Goal: Transaction & Acquisition: Purchase product/service

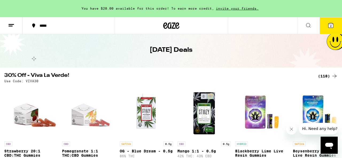
scroll to position [19, 0]
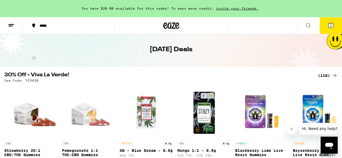
click at [335, 75] on icon at bounding box center [334, 75] width 6 height 6
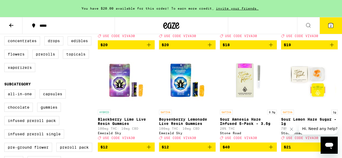
scroll to position [143, 0]
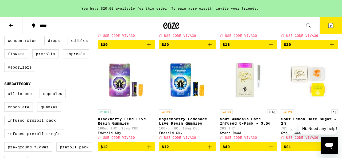
click at [14, 98] on label "All-In-One" at bounding box center [19, 93] width 31 height 9
click at [6, 90] on input "All-In-One" at bounding box center [5, 90] width 0 height 0
checkbox input "true"
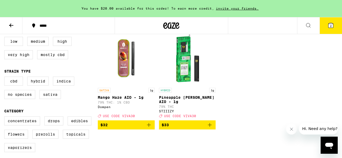
scroll to position [62, 0]
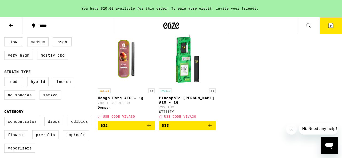
click at [130, 129] on span "$32" at bounding box center [126, 125] width 52 height 6
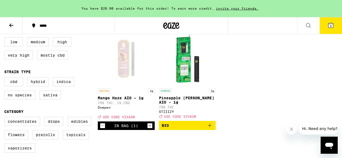
click at [186, 128] on span "$33" at bounding box center [188, 125] width 52 height 6
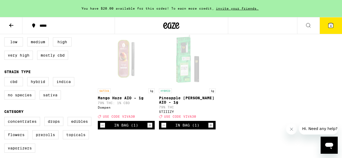
click at [336, 24] on button "4" at bounding box center [330, 25] width 22 height 17
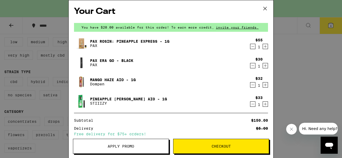
click at [251, 65] on icon "Decrement" at bounding box center [252, 65] width 5 height 6
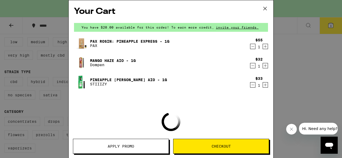
click at [253, 45] on icon "Decrement" at bounding box center [252, 46] width 5 height 6
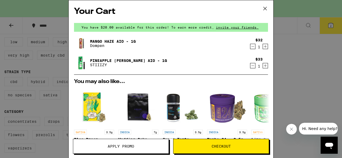
click at [146, 151] on button "Apply Promo" at bounding box center [121, 146] width 96 height 15
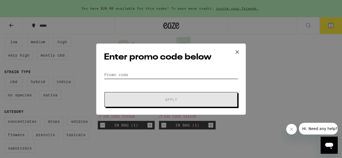
click at [147, 76] on input "Promo Code" at bounding box center [171, 75] width 134 height 8
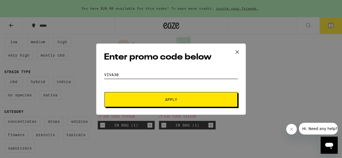
type input "viva30"
click at [168, 100] on span "Apply" at bounding box center [171, 100] width 12 height 4
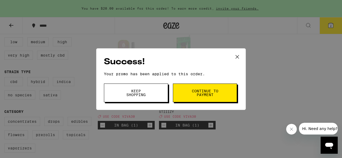
click at [183, 97] on button "Continue to payment" at bounding box center [205, 93] width 64 height 19
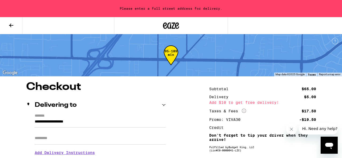
click at [13, 25] on icon at bounding box center [11, 26] width 4 height 4
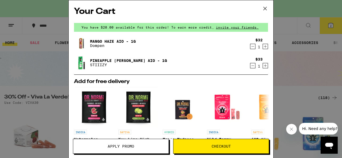
click at [263, 9] on icon at bounding box center [265, 9] width 8 height 8
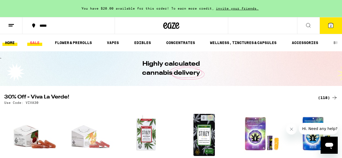
click at [32, 44] on link "SALE" at bounding box center [34, 43] width 15 height 6
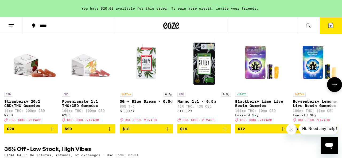
scroll to position [66, 0]
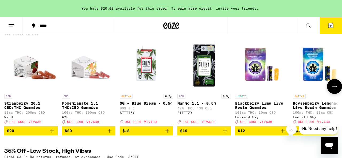
click at [335, 88] on icon at bounding box center [334, 87] width 4 height 4
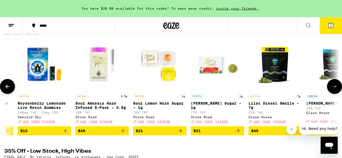
click at [335, 88] on icon at bounding box center [334, 87] width 4 height 4
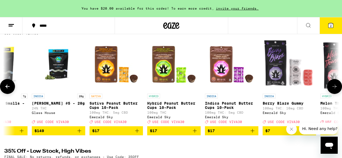
scroll to position [0, 550]
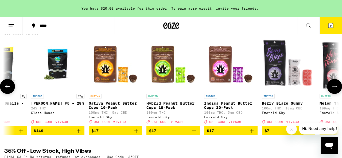
click at [335, 88] on icon at bounding box center [334, 87] width 4 height 4
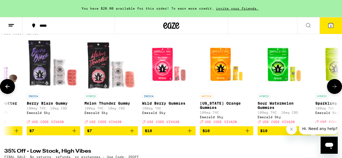
scroll to position [0, 825]
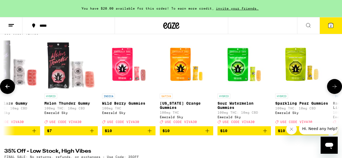
click at [191, 134] on span "$10" at bounding box center [186, 131] width 48 height 6
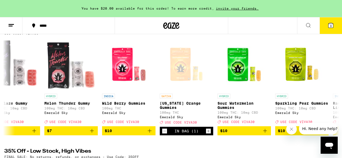
click at [330, 28] on icon at bounding box center [330, 25] width 6 height 6
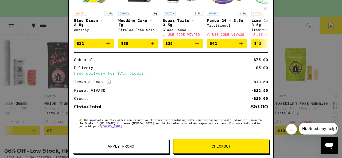
scroll to position [142, 0]
click at [311, 88] on div "Your Cart You have $20.00 available for this order! To earn more credit, invite…" at bounding box center [171, 79] width 342 height 158
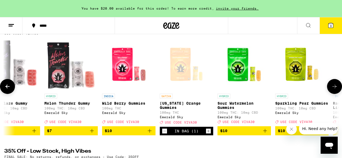
click at [338, 87] on button at bounding box center [334, 86] width 15 height 15
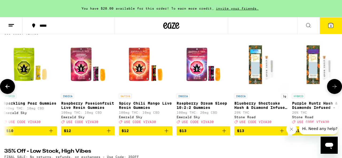
scroll to position [0, 1100]
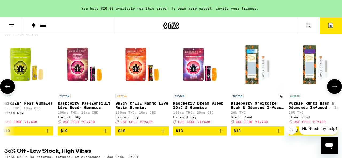
click at [338, 87] on button at bounding box center [334, 86] width 15 height 15
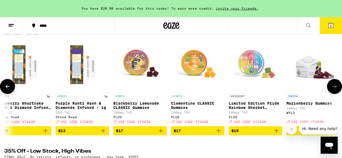
scroll to position [0, 1375]
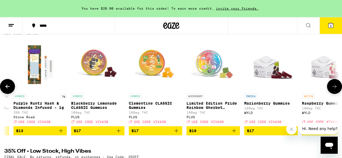
click at [6, 90] on icon at bounding box center [7, 86] width 6 height 6
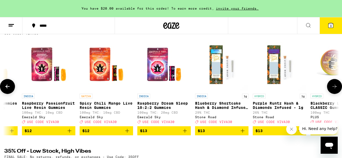
scroll to position [0, 1100]
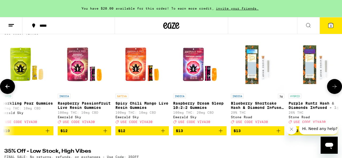
click at [335, 87] on icon at bounding box center [334, 86] width 6 height 6
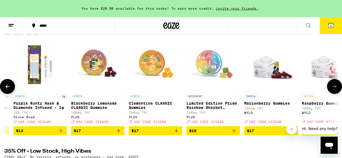
click at [335, 87] on icon at bounding box center [334, 86] width 6 height 6
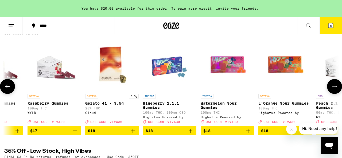
scroll to position [0, 1651]
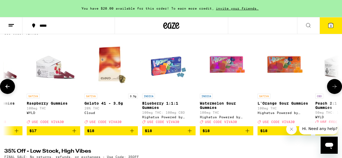
click at [335, 87] on icon at bounding box center [334, 86] width 6 height 6
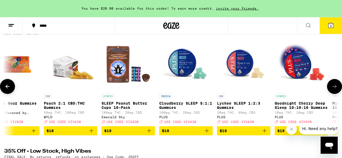
scroll to position [0, 1926]
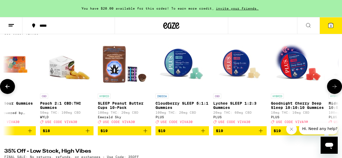
click at [335, 87] on icon at bounding box center [334, 86] width 6 height 6
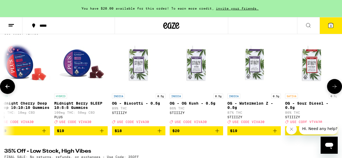
scroll to position [0, 2201]
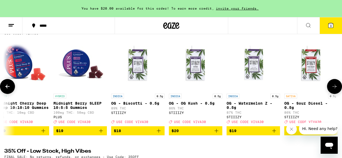
click at [335, 87] on icon at bounding box center [334, 86] width 6 height 6
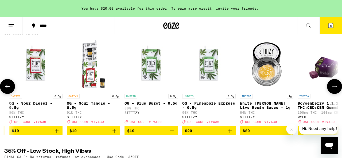
click at [335, 87] on icon at bounding box center [334, 86] width 6 height 6
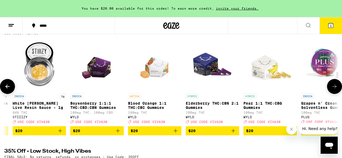
scroll to position [0, 2751]
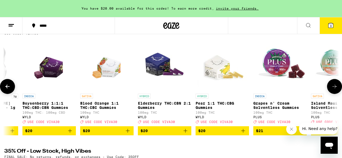
click at [6, 90] on icon at bounding box center [7, 86] width 6 height 6
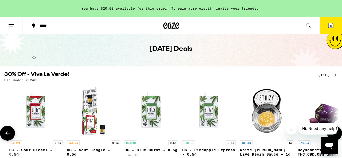
scroll to position [19, 0]
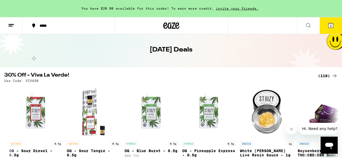
click at [332, 77] on icon at bounding box center [334, 76] width 6 height 6
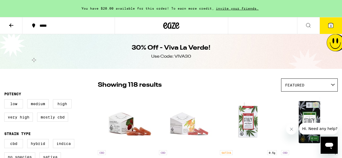
click at [308, 83] on div "Featured" at bounding box center [309, 85] width 56 height 13
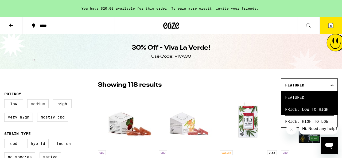
click at [298, 115] on span "Price: Low to High" at bounding box center [309, 109] width 49 height 12
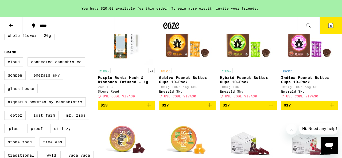
scroll to position [382, 0]
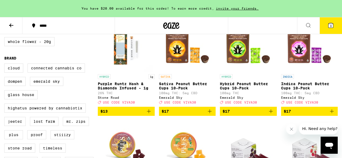
click at [150, 115] on icon "Add to bag" at bounding box center [149, 111] width 6 height 6
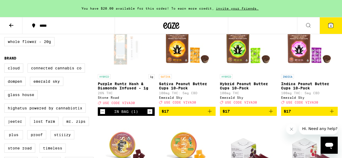
click at [331, 25] on span "4" at bounding box center [331, 25] width 2 height 3
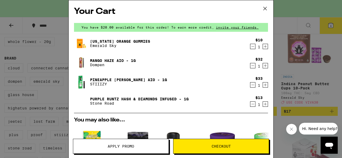
click at [251, 49] on icon "Decrement" at bounding box center [252, 46] width 5 height 6
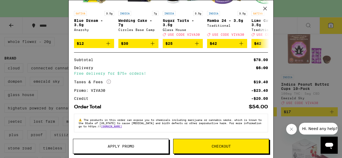
scroll to position [142, 0]
click at [192, 146] on span "Checkout" at bounding box center [220, 146] width 95 height 4
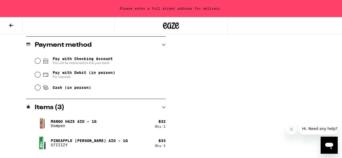
scroll to position [218, 0]
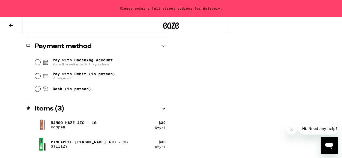
click at [36, 76] on input "Pay with Debit (in person) Pin required" at bounding box center [37, 75] width 5 height 5
radio input "true"
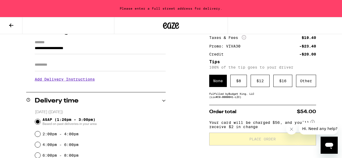
scroll to position [74, 0]
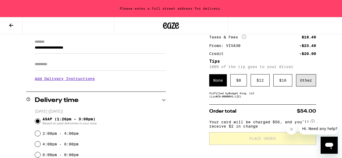
click at [307, 80] on div "Other" at bounding box center [306, 80] width 20 height 12
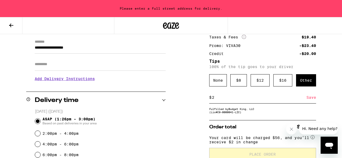
type input "2"
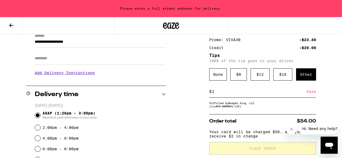
scroll to position [82, 0]
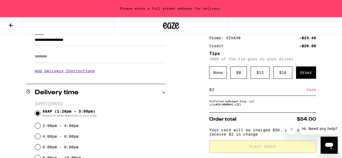
click at [306, 91] on div "Save" at bounding box center [311, 90] width 10 height 12
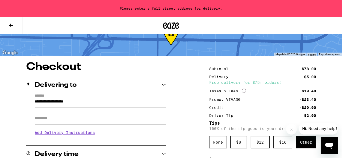
scroll to position [18, 0]
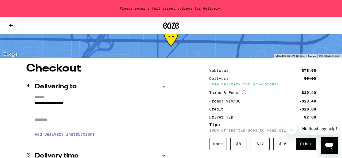
click at [35, 103] on input "**********" at bounding box center [100, 104] width 131 height 9
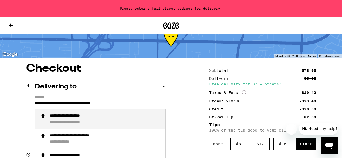
click at [66, 125] on div "**********" at bounding box center [76, 122] width 53 height 5
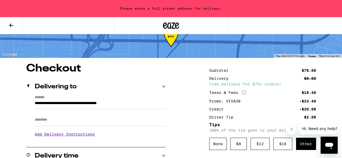
type input "**********"
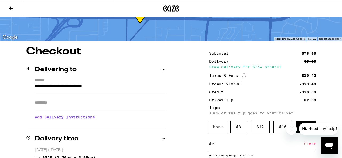
click at [53, 117] on h3 "Add Delivery Instructions" at bounding box center [100, 117] width 131 height 12
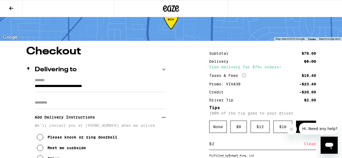
click at [53, 104] on input "Apt/Suite" at bounding box center [100, 102] width 131 height 13
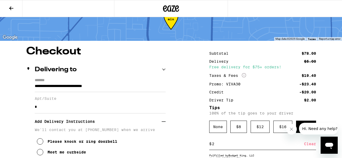
type input "*"
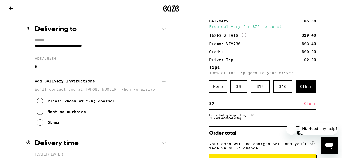
scroll to position [60, 0]
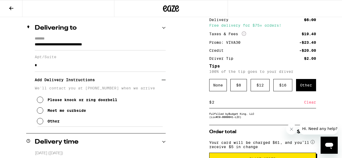
click at [41, 103] on icon at bounding box center [40, 100] width 6 height 6
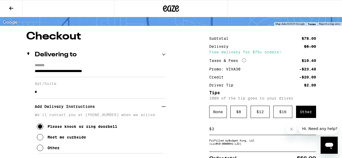
scroll to position [33, 0]
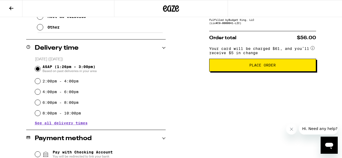
scroll to position [155, 0]
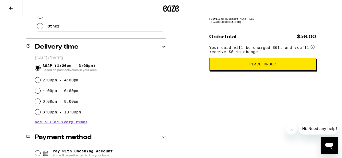
click at [240, 66] on span "Place Order" at bounding box center [263, 64] width 98 height 4
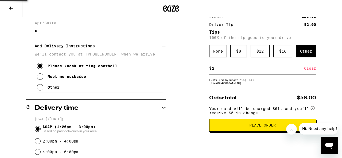
scroll to position [91, 0]
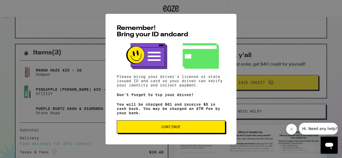
click at [165, 129] on span "Continue" at bounding box center [170, 127] width 19 height 4
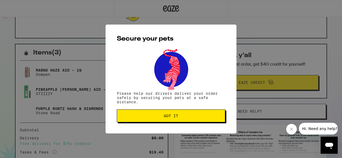
click at [168, 117] on span "Got it" at bounding box center [171, 116] width 14 height 4
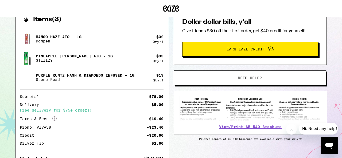
scroll to position [124, 0]
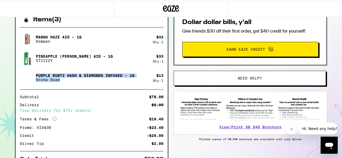
drag, startPoint x: 36, startPoint y: 75, endPoint x: 67, endPoint y: 84, distance: 32.0
click at [67, 84] on div "Purple [PERSON_NAME] Hash & Diamonds Infused - [STREET_ADDRESS]" at bounding box center [86, 77] width 133 height 15
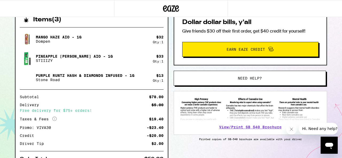
click at [109, 86] on div "Mango Haze AIO - 1g Dompen $ 32 Qty: 1 Pineapple [PERSON_NAME] AIO - 1g STIIIZY…" at bounding box center [91, 106] width 152 height 167
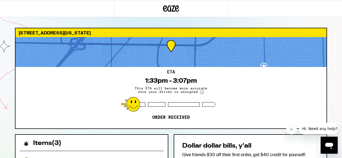
scroll to position [0, 0]
click at [169, 8] on icon at bounding box center [171, 9] width 16 height 10
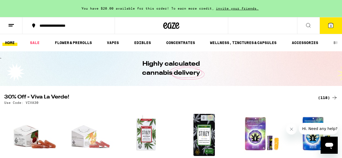
click at [280, 27] on div "**********" at bounding box center [171, 25] width 342 height 17
click at [303, 23] on button at bounding box center [308, 25] width 22 height 17
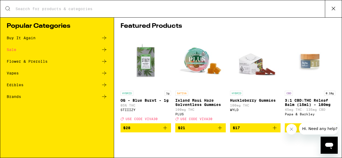
click at [196, 13] on div "Search for Products" at bounding box center [170, 8] width 341 height 17
click at [168, 15] on div "Search for Products" at bounding box center [170, 8] width 341 height 17
click at [137, 11] on input "Search for Products" at bounding box center [170, 8] width 310 height 5
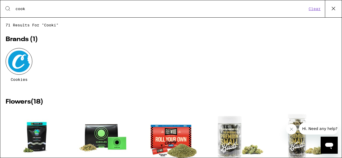
type input "cook"
drag, startPoint x: 137, startPoint y: 11, endPoint x: 11, endPoint y: 63, distance: 135.4
click at [11, 63] on div at bounding box center [19, 61] width 27 height 27
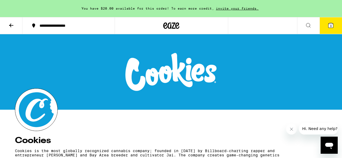
click at [328, 30] on button "3" at bounding box center [330, 25] width 22 height 17
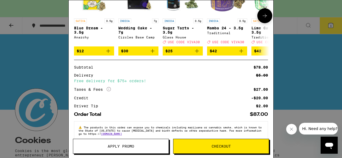
scroll to position [131, 0]
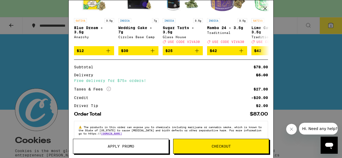
click at [303, 86] on div "Your Cart You have $20.00 available for this order! To earn more credit, invite…" at bounding box center [171, 79] width 342 height 158
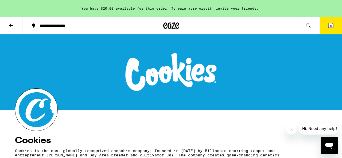
click at [14, 24] on icon at bounding box center [11, 25] width 6 height 6
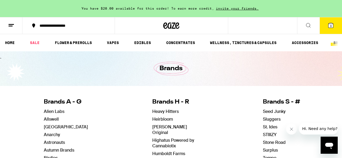
click at [145, 37] on ul "HOME SALE FLOWER & PREROLLS VAPES EDIBLES CONCENTRATES WELLNESS, TINCTURES & CA…" at bounding box center [171, 42] width 342 height 17
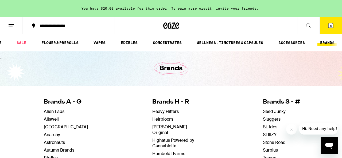
click at [166, 27] on icon at bounding box center [171, 26] width 16 height 10
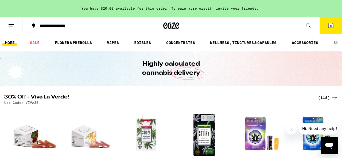
click at [323, 98] on div "(118)" at bounding box center [328, 98] width 20 height 6
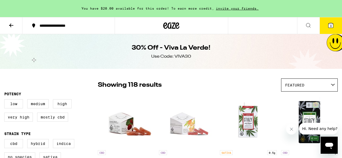
click at [299, 88] on div "Featured" at bounding box center [309, 85] width 56 height 13
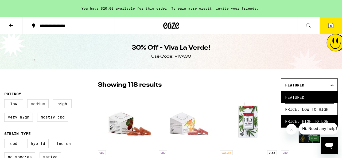
click at [286, 119] on span "Price: High to Low" at bounding box center [309, 121] width 49 height 12
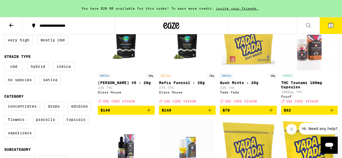
scroll to position [76, 0]
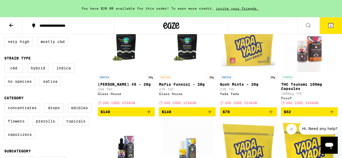
click at [330, 33] on button "3" at bounding box center [330, 25] width 22 height 17
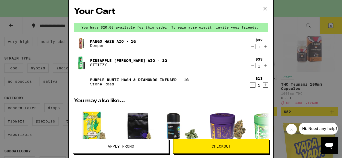
click at [122, 60] on link "Pineapple [PERSON_NAME] AIO - 1g" at bounding box center [128, 60] width 77 height 4
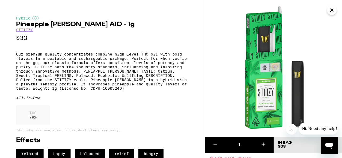
click at [333, 10] on icon "Close" at bounding box center [331, 10] width 6 height 8
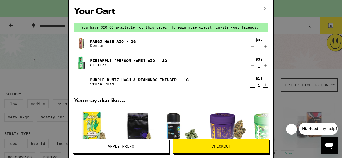
click at [265, 7] on icon at bounding box center [265, 9] width 8 height 8
